Goal: Task Accomplishment & Management: Use online tool/utility

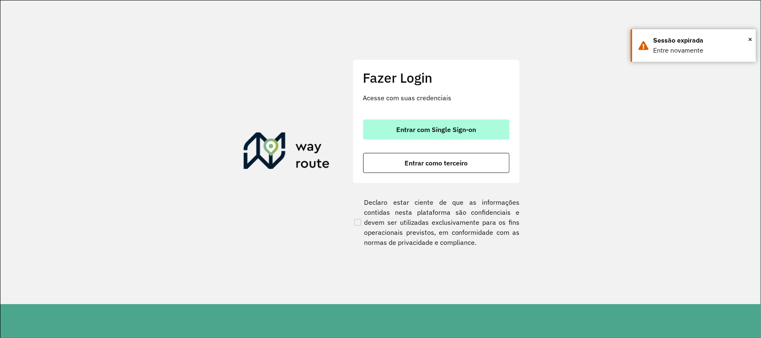
click at [465, 126] on span "Entrar com Single Sign-on" at bounding box center [436, 129] width 80 height 7
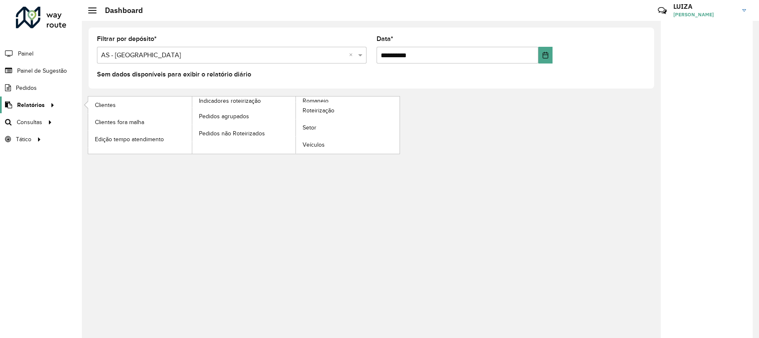
click at [35, 103] on span "Relatórios" at bounding box center [31, 105] width 28 height 9
click at [320, 101] on span "Romaneio" at bounding box center [316, 101] width 27 height 9
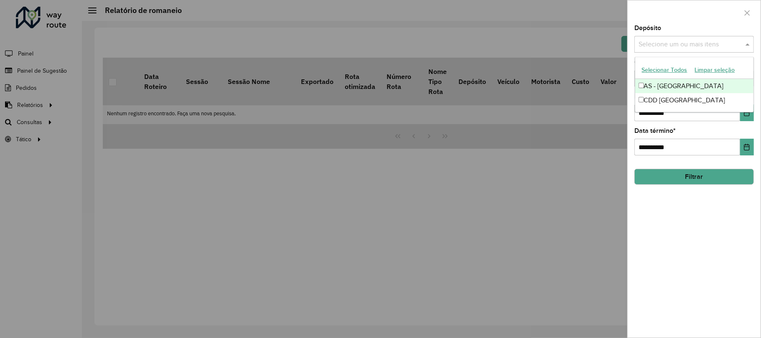
click at [684, 44] on input "text" at bounding box center [690, 45] width 107 height 10
click at [708, 213] on div "**********" at bounding box center [694, 181] width 133 height 313
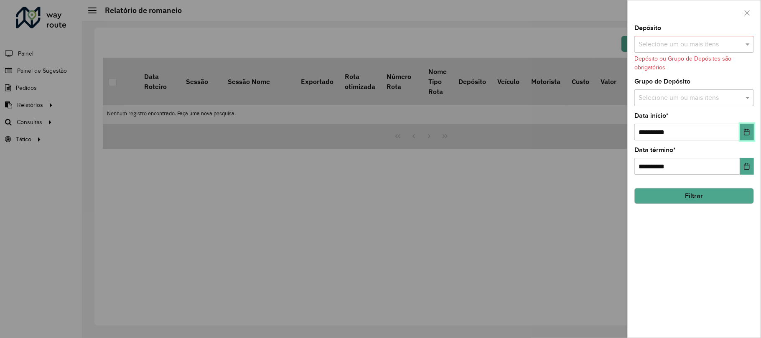
click at [747, 124] on button "Choose Date" at bounding box center [747, 132] width 14 height 17
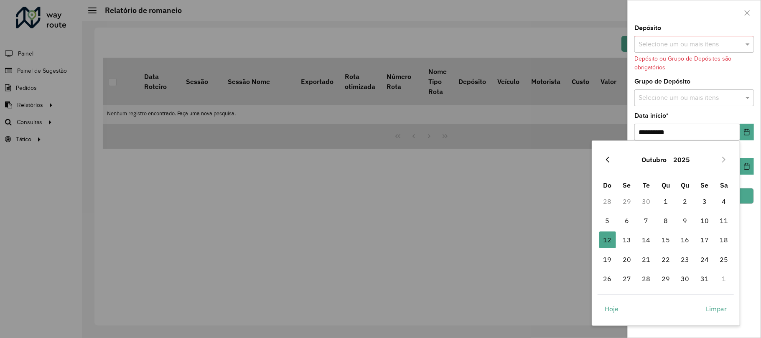
click at [609, 158] on icon "Previous Month" at bounding box center [607, 159] width 7 height 7
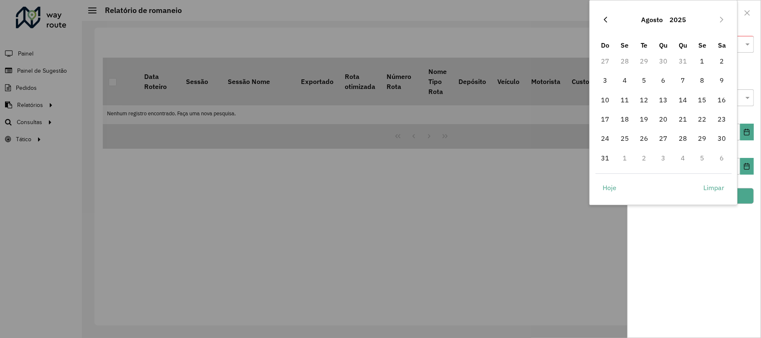
click at [608, 17] on icon "Previous Month" at bounding box center [605, 19] width 7 height 7
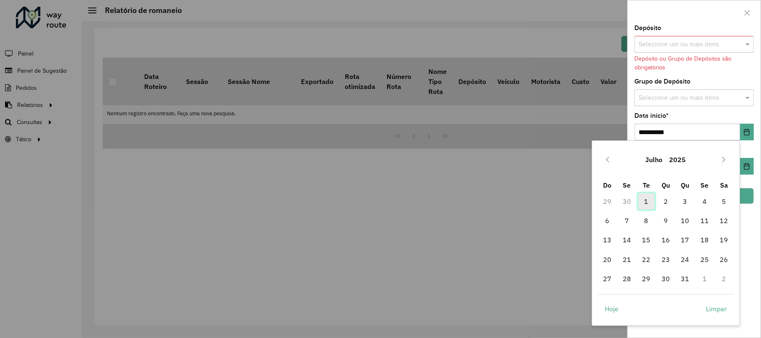
click at [644, 202] on span "1" at bounding box center [646, 201] width 17 height 17
type input "**********"
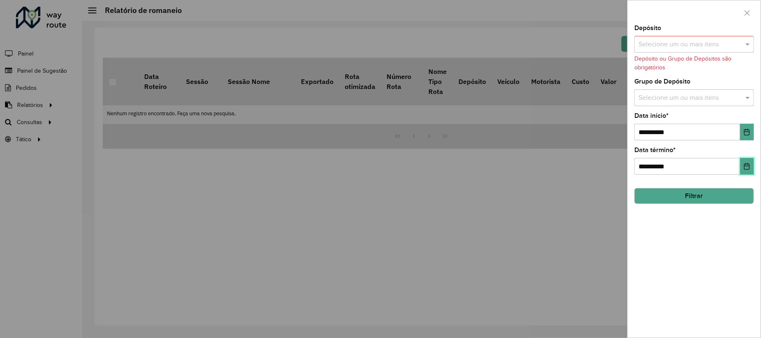
click at [752, 159] on button "Choose Date" at bounding box center [747, 166] width 14 height 17
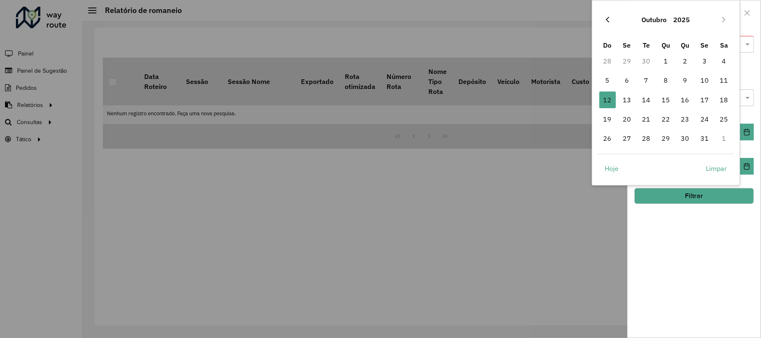
click at [607, 18] on icon "Previous Month" at bounding box center [607, 19] width 7 height 7
click at [647, 138] on span "30" at bounding box center [646, 138] width 17 height 17
type input "**********"
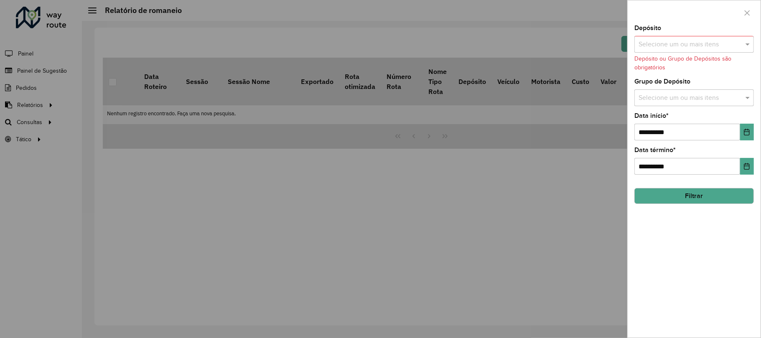
click at [691, 196] on button "Filtrar" at bounding box center [695, 196] width 120 height 16
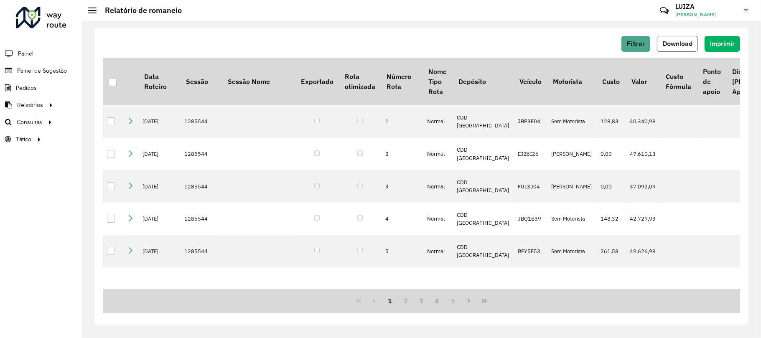
click at [664, 42] on span "Download" at bounding box center [678, 43] width 30 height 7
